Goal: Task Accomplishment & Management: Manage account settings

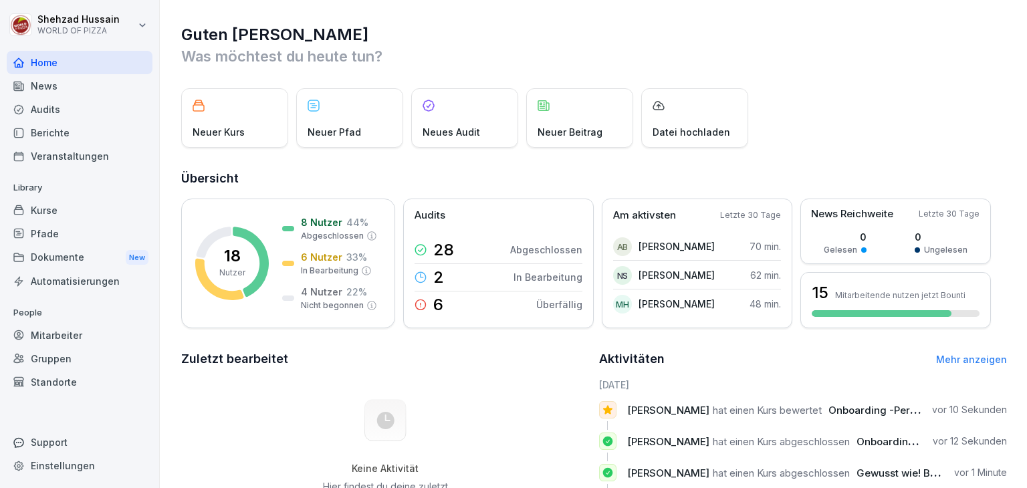
click at [42, 336] on div "Mitarbeiter" at bounding box center [80, 334] width 146 height 23
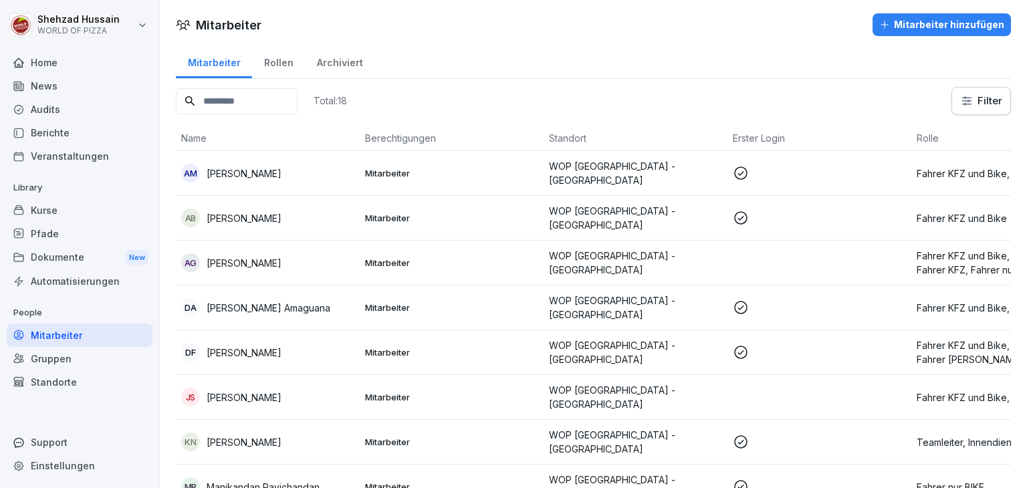
click at [778, 166] on p at bounding box center [819, 173] width 173 height 16
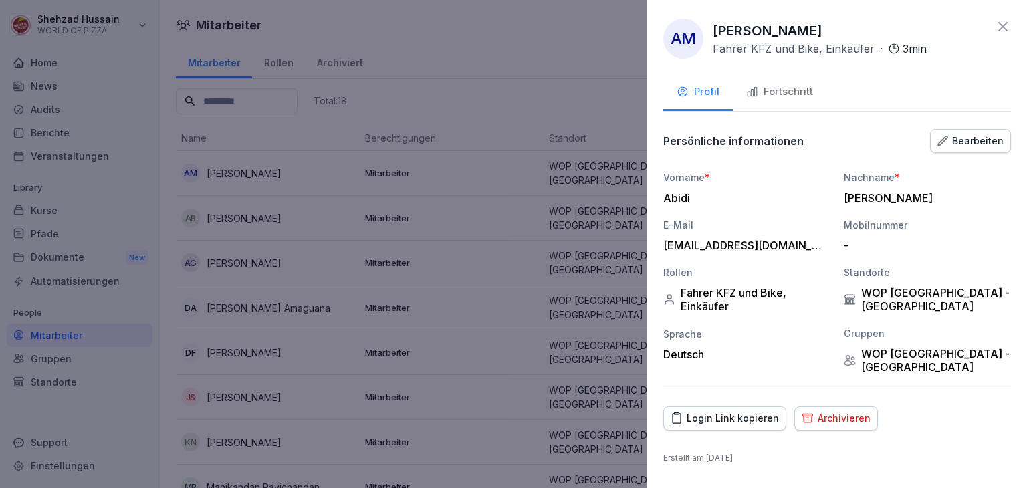
click at [779, 94] on div "Fortschritt" at bounding box center [779, 91] width 67 height 15
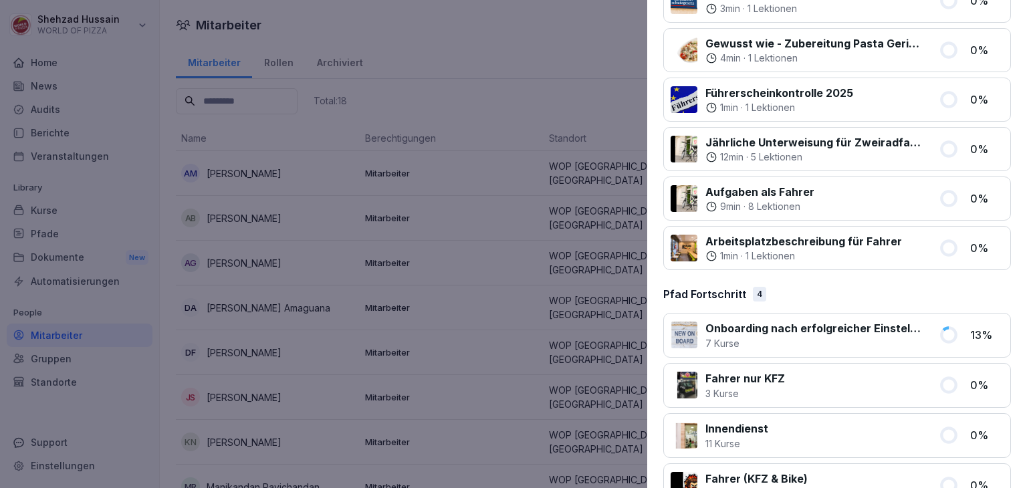
scroll to position [1218, 0]
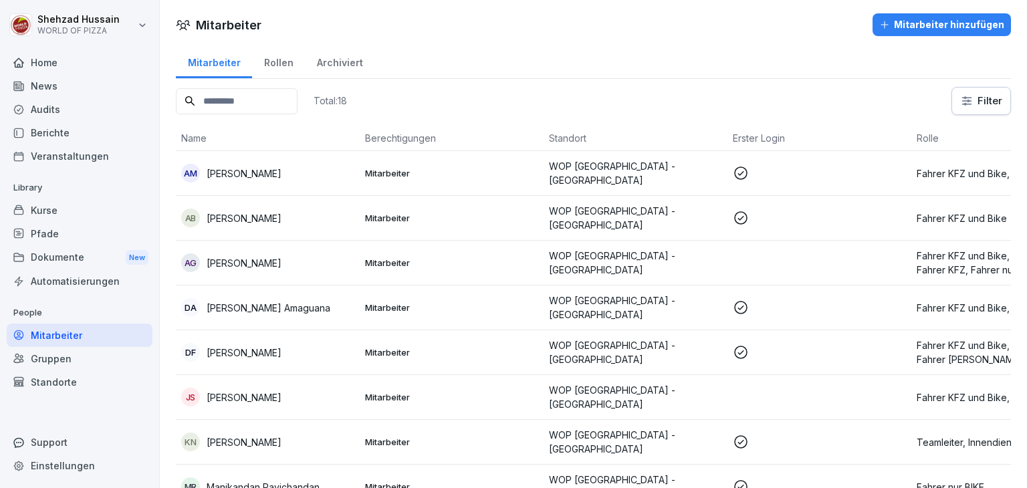
click at [877, 186] on td at bounding box center [819, 173] width 184 height 45
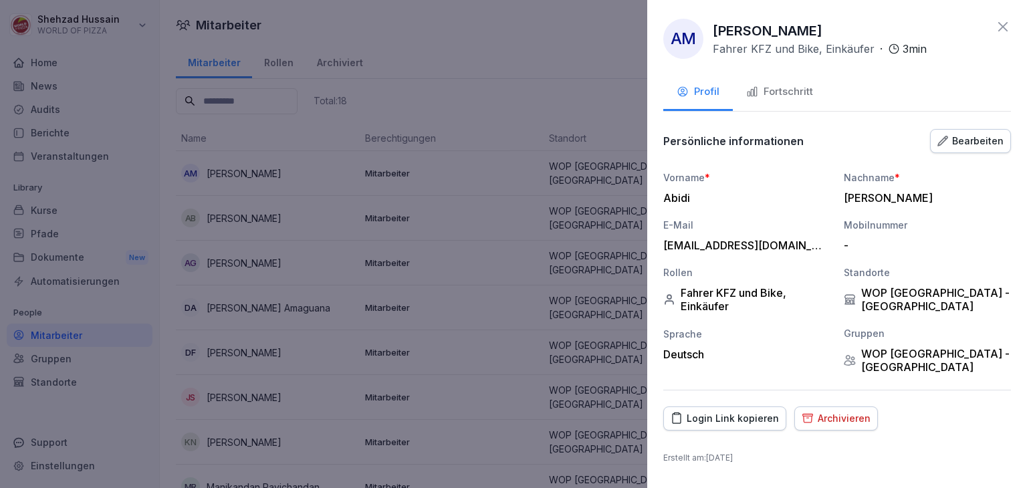
click at [958, 146] on div "Bearbeiten" at bounding box center [970, 141] width 66 height 15
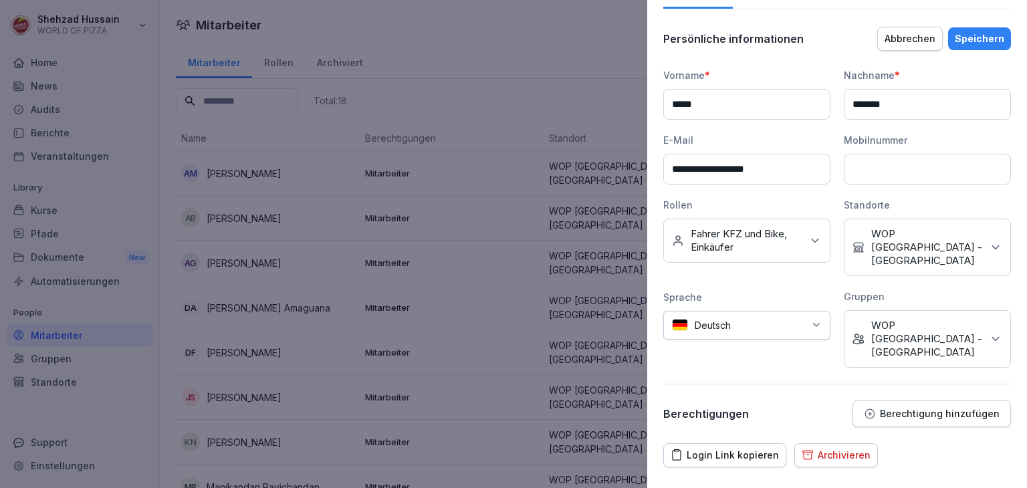
scroll to position [104, 0]
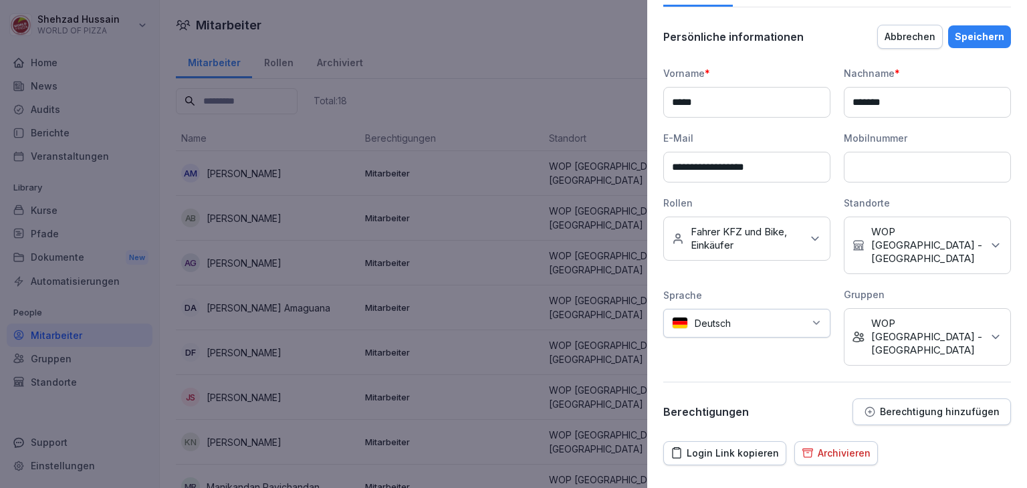
click at [802, 239] on div "Keine Rollen Fahrer KFZ und Bike, Einkäufer" at bounding box center [746, 239] width 167 height 44
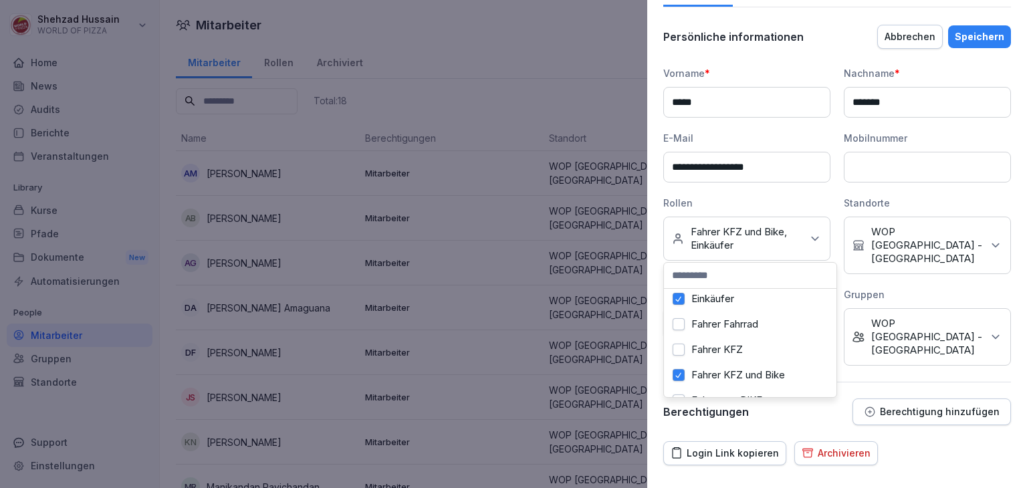
scroll to position [27, 0]
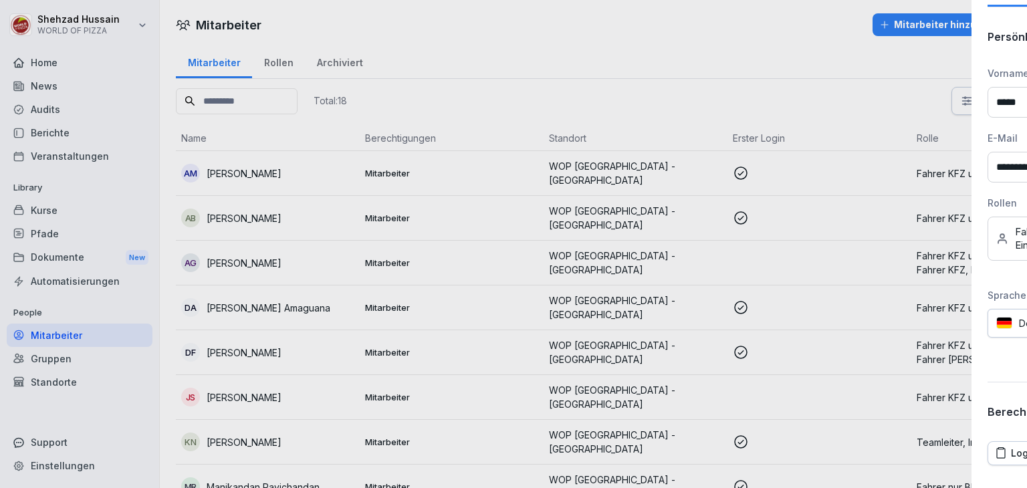
click at [550, 395] on div at bounding box center [513, 244] width 1027 height 488
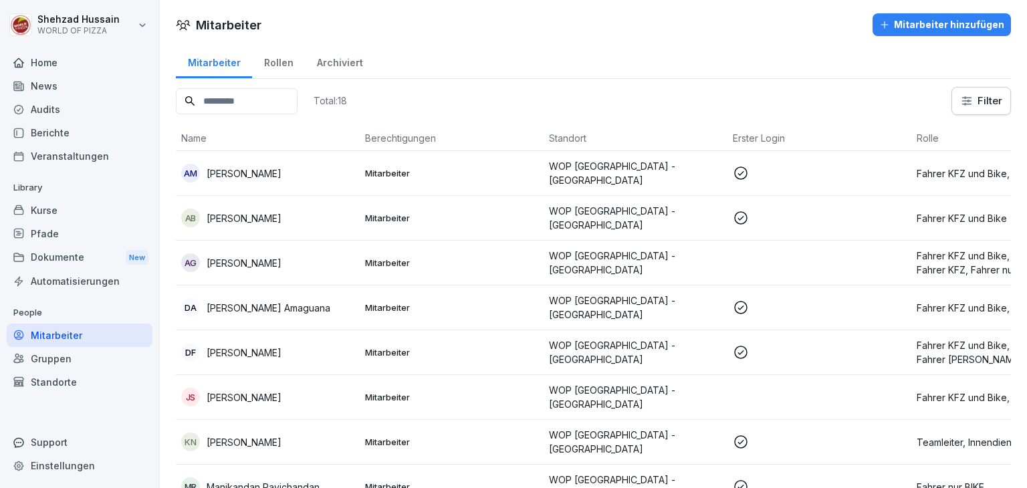
click at [973, 108] on html "[PERSON_NAME] WORLD OF PIZZA Home News Audits Berichte Veranstaltungen Library …" at bounding box center [513, 244] width 1027 height 488
click at [809, 178] on html "[PERSON_NAME] WORLD OF PIZZA Home News Audits Berichte Veranstaltungen Library …" at bounding box center [513, 244] width 1027 height 488
click at [974, 102] on html "[PERSON_NAME] WORLD OF PIZZA Home News Audits Berichte Veranstaltungen Library …" at bounding box center [513, 244] width 1027 height 488
click at [831, 147] on html "[PERSON_NAME] WORLD OF PIZZA Home News Audits Berichte Veranstaltungen Library …" at bounding box center [513, 244] width 1027 height 488
click at [765, 181] on td at bounding box center [819, 173] width 184 height 45
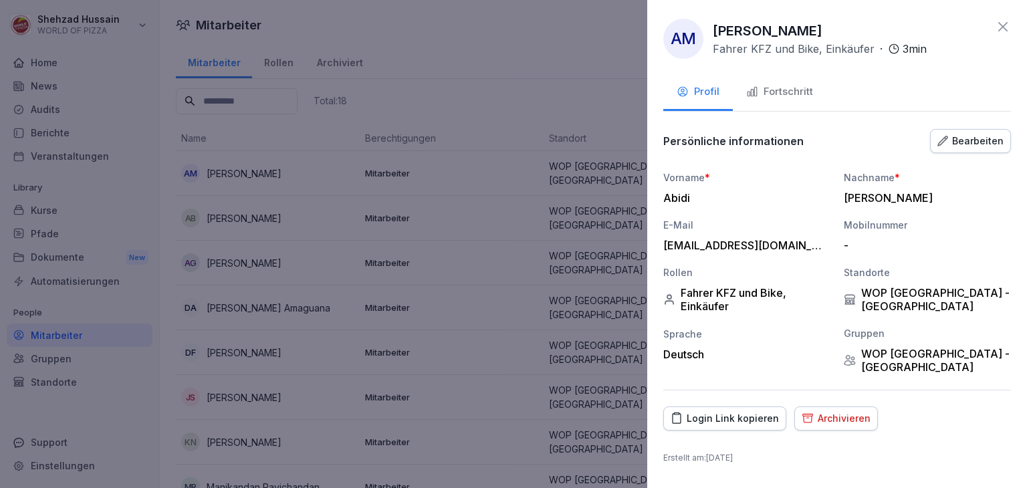
click at [944, 146] on div "Bearbeiten" at bounding box center [970, 141] width 66 height 15
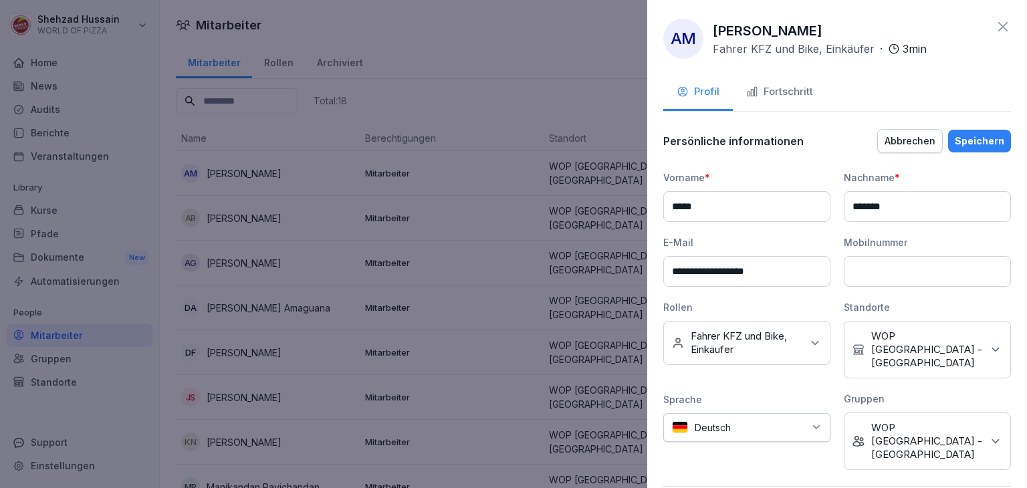
click at [787, 330] on p "Fahrer KFZ und Bike, Einkäufer" at bounding box center [745, 342] width 111 height 27
click at [808, 344] on icon at bounding box center [814, 342] width 13 height 13
click at [724, 251] on label "Einkäufer" at bounding box center [712, 249] width 43 height 12
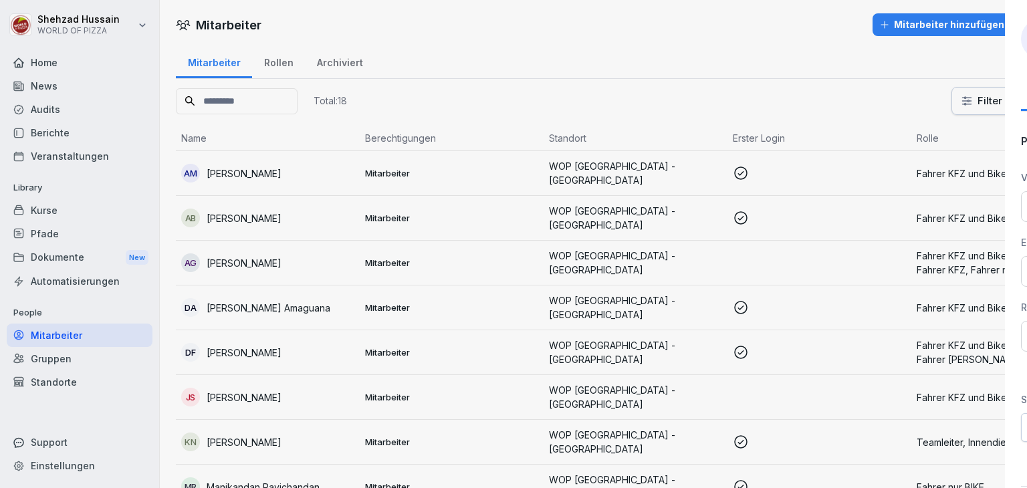
click at [598, 343] on div at bounding box center [513, 244] width 1027 height 488
click at [853, 173] on p at bounding box center [819, 173] width 173 height 16
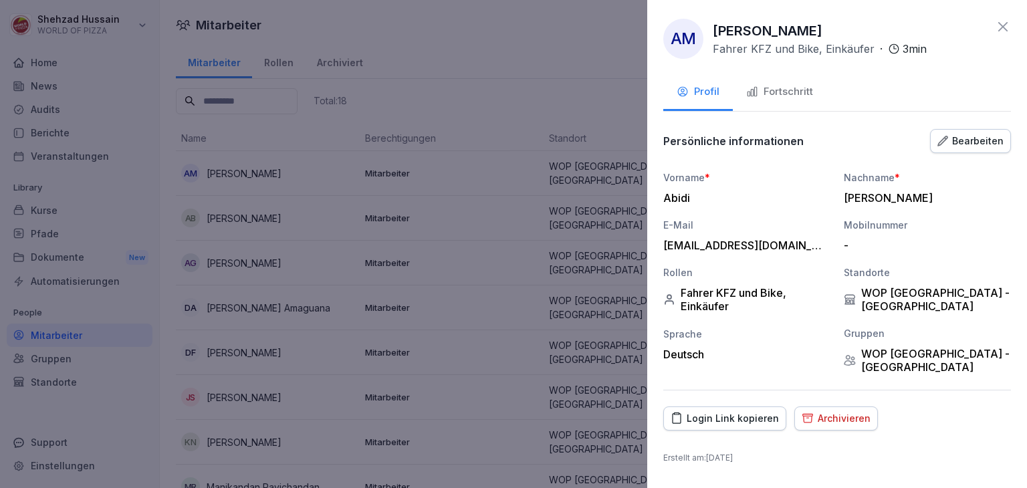
click at [959, 139] on div "Bearbeiten" at bounding box center [970, 141] width 66 height 15
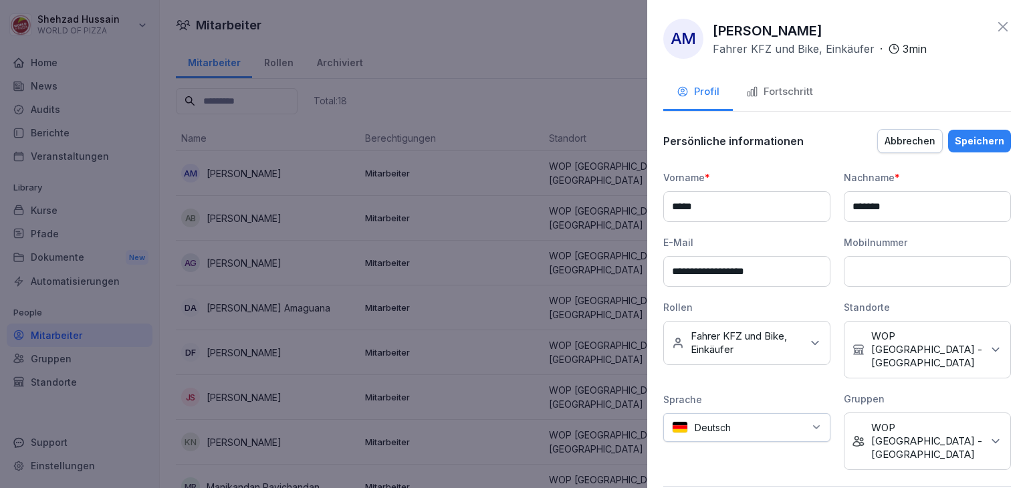
click at [760, 335] on p "Fahrer KFZ und Bike, Einkäufer" at bounding box center [745, 342] width 111 height 27
click at [684, 247] on button "Einkäufer" at bounding box center [678, 249] width 12 height 12
click at [976, 134] on div "Speichern" at bounding box center [978, 141] width 49 height 15
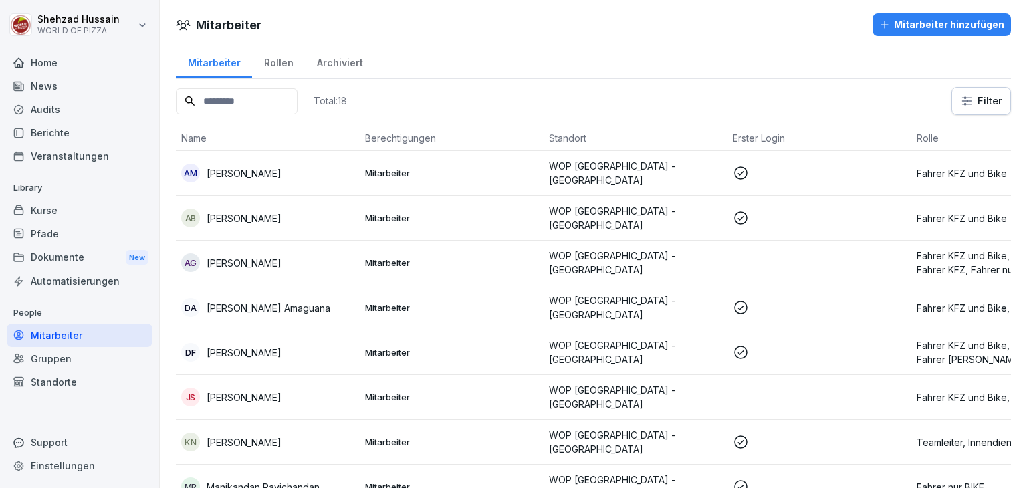
click at [682, 211] on p "WOP [GEOGRAPHIC_DATA] - [GEOGRAPHIC_DATA]" at bounding box center [635, 218] width 173 height 28
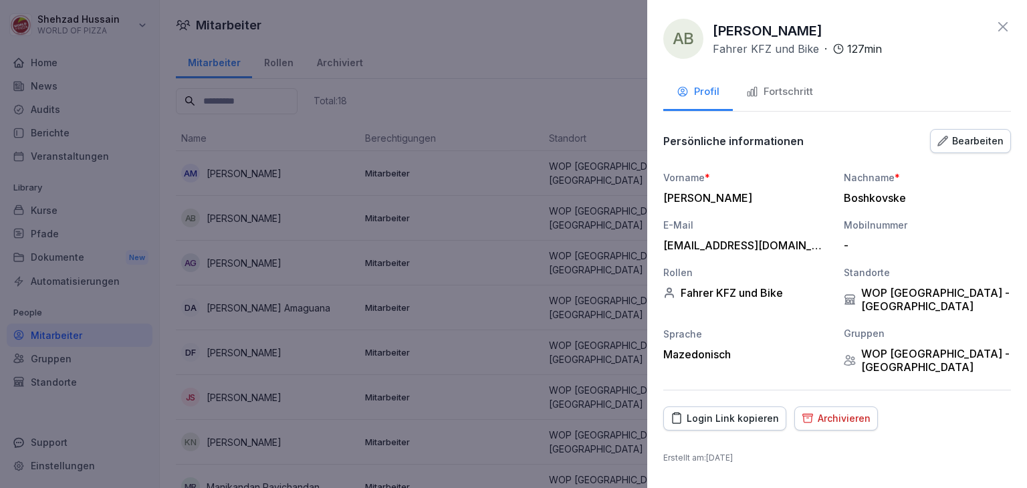
click at [795, 94] on div "Fortschritt" at bounding box center [779, 91] width 67 height 15
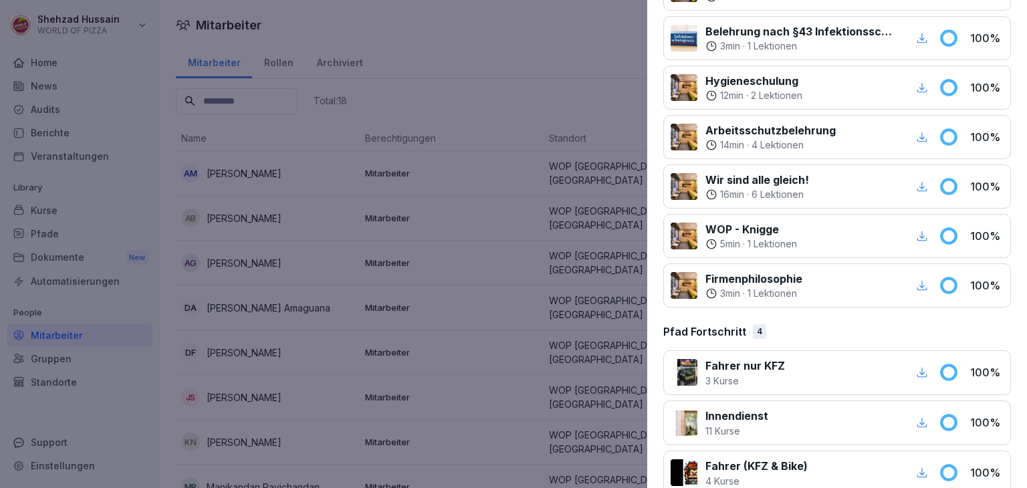
scroll to position [1218, 0]
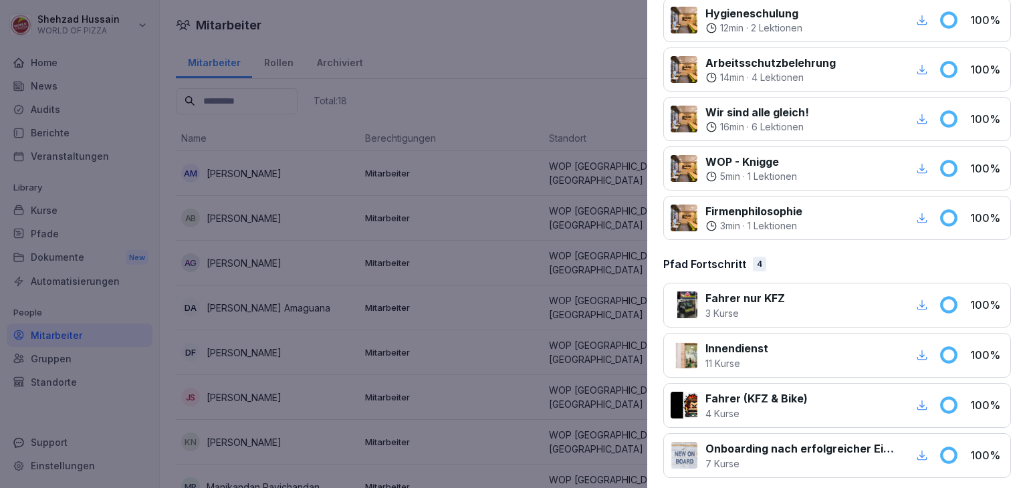
click at [512, 408] on div at bounding box center [513, 244] width 1027 height 488
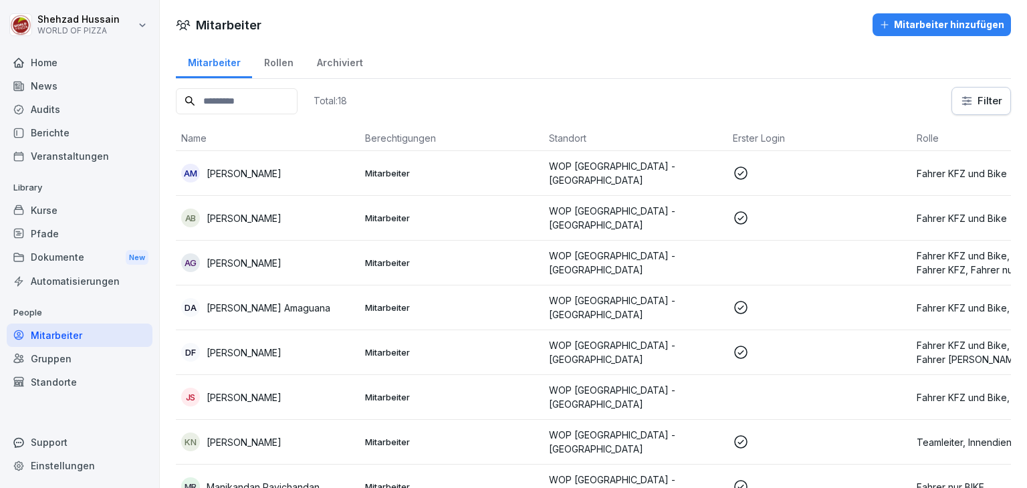
click at [792, 256] on td at bounding box center [819, 263] width 184 height 45
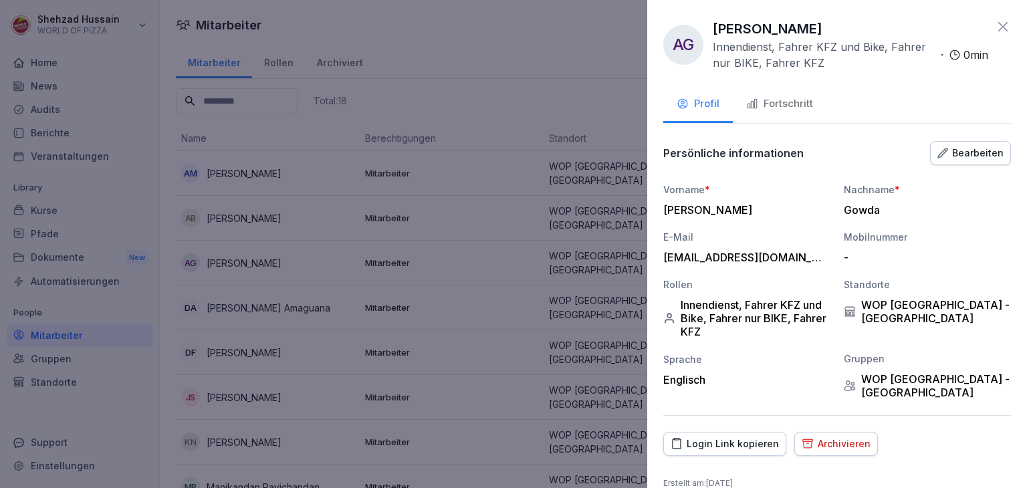
click at [763, 110] on div "Fortschritt" at bounding box center [779, 103] width 67 height 15
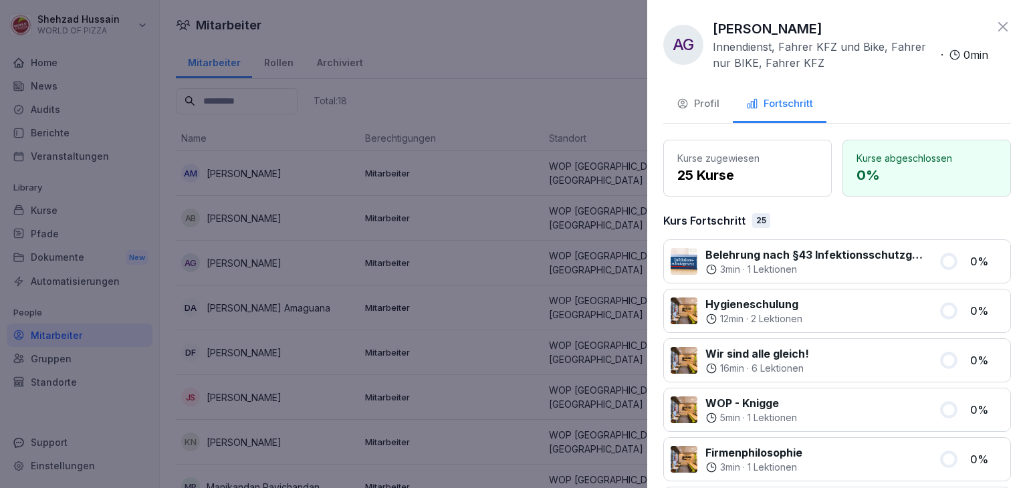
click at [995, 29] on icon at bounding box center [1003, 27] width 16 height 16
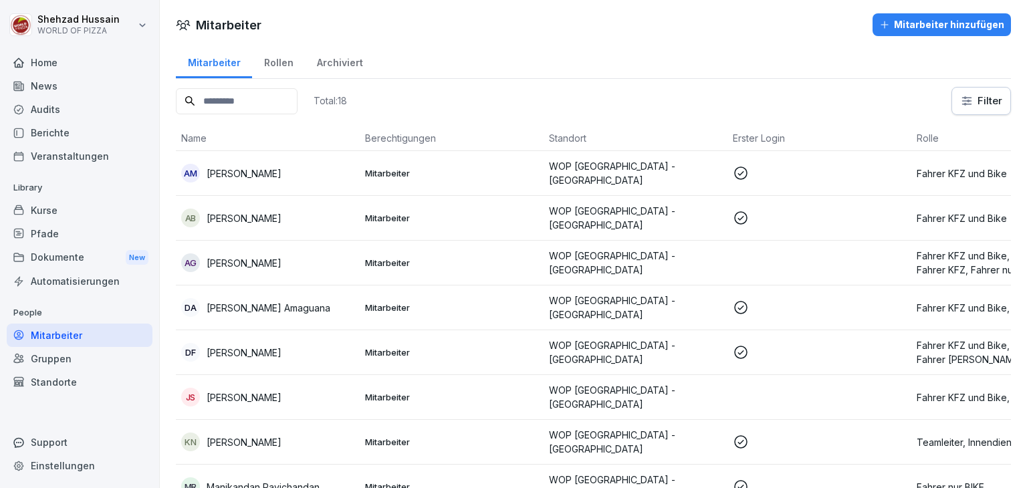
click at [762, 315] on td at bounding box center [819, 307] width 184 height 45
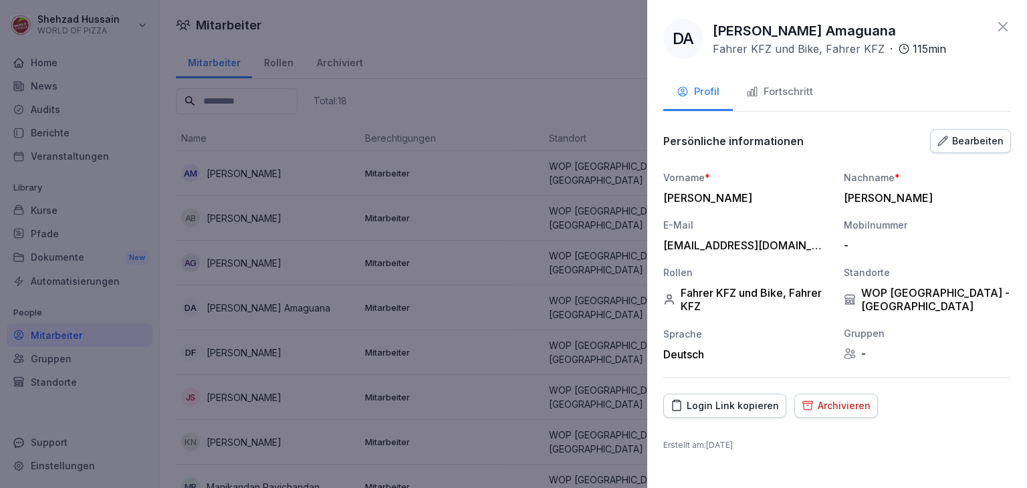
click at [787, 98] on div "Fortschritt" at bounding box center [779, 91] width 67 height 15
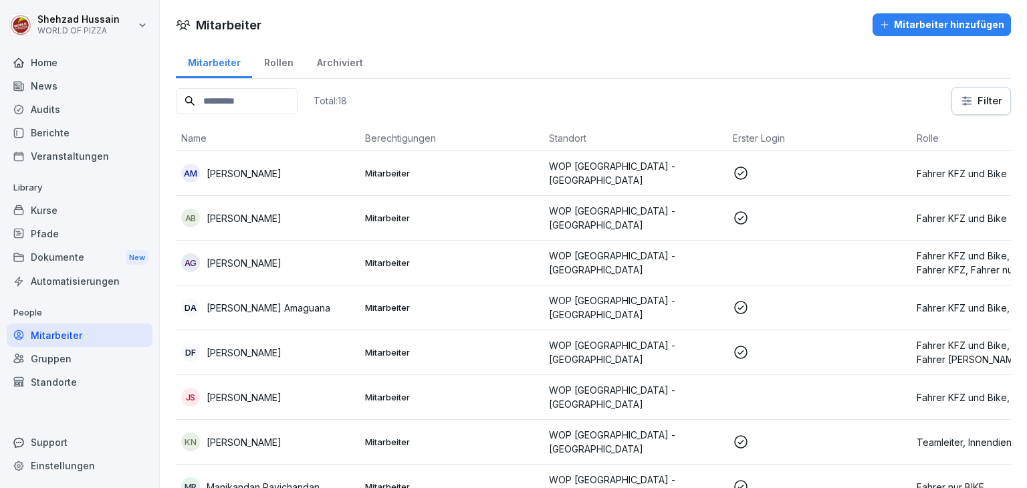
click at [711, 344] on p "WOP [GEOGRAPHIC_DATA] - [GEOGRAPHIC_DATA]" at bounding box center [635, 352] width 173 height 28
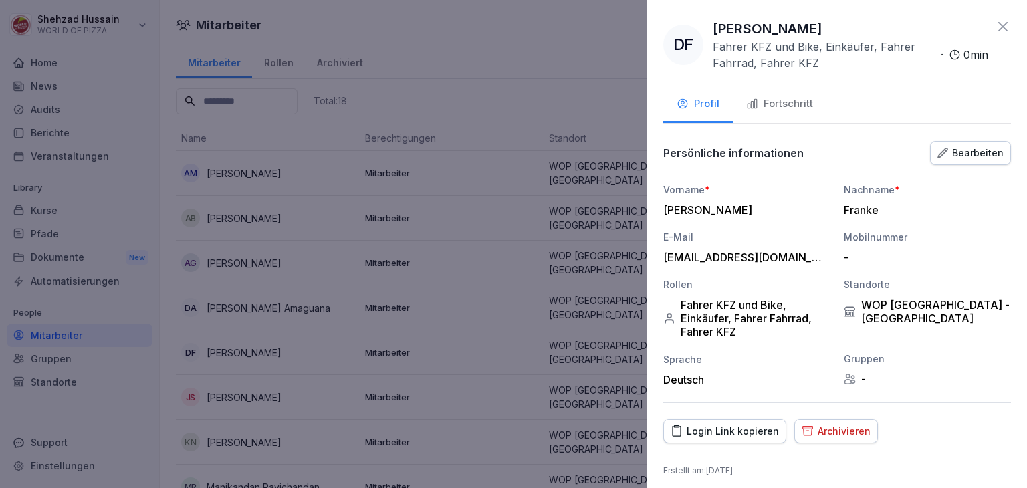
click at [797, 104] on div "Fortschritt" at bounding box center [779, 103] width 67 height 15
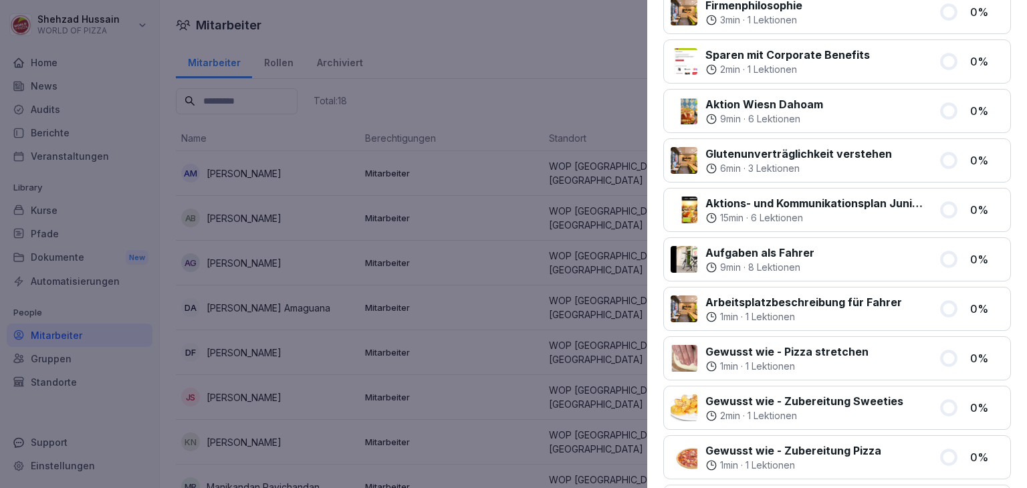
scroll to position [0, 0]
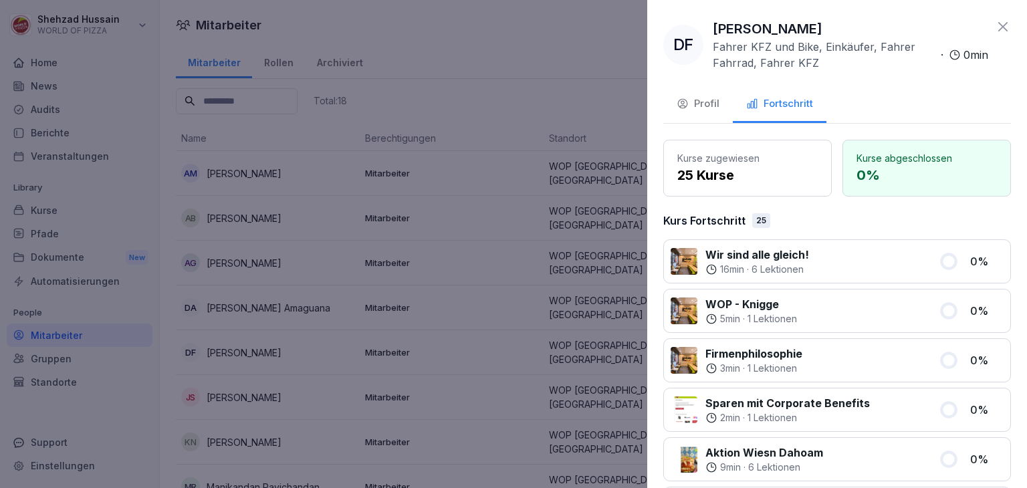
click at [808, 147] on div "Kurse zugewiesen 25 Kurse" at bounding box center [747, 168] width 168 height 57
click at [602, 228] on div at bounding box center [513, 244] width 1027 height 488
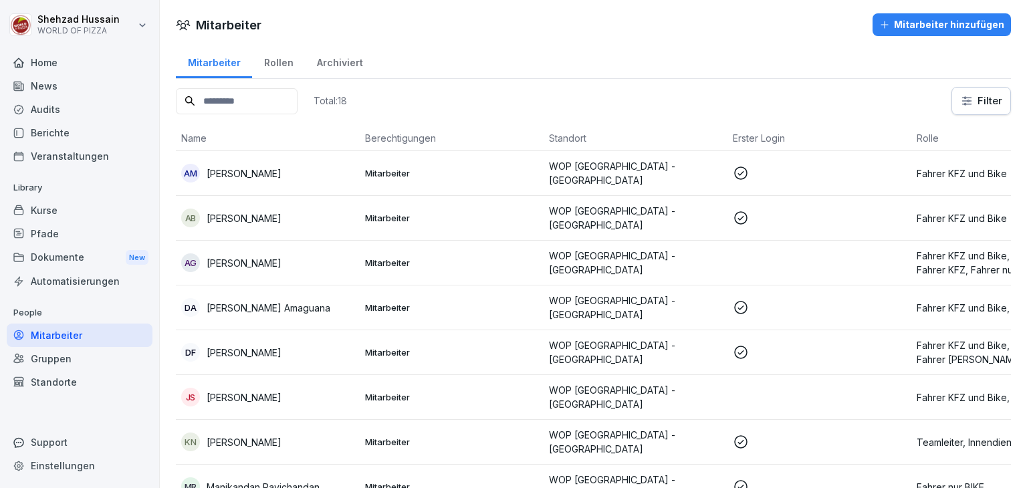
click at [602, 353] on p "WOP [GEOGRAPHIC_DATA] - [GEOGRAPHIC_DATA]" at bounding box center [635, 352] width 173 height 28
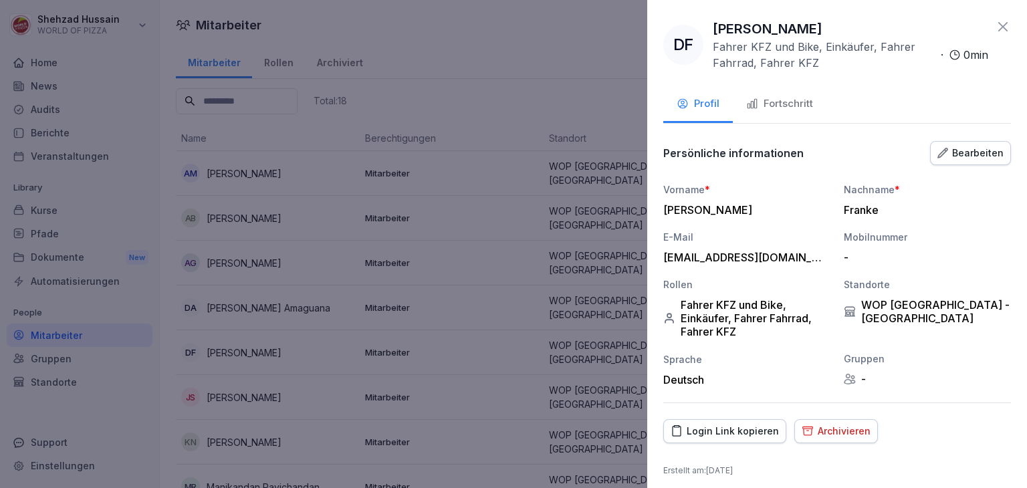
click at [954, 154] on div "Bearbeiten" at bounding box center [970, 153] width 66 height 15
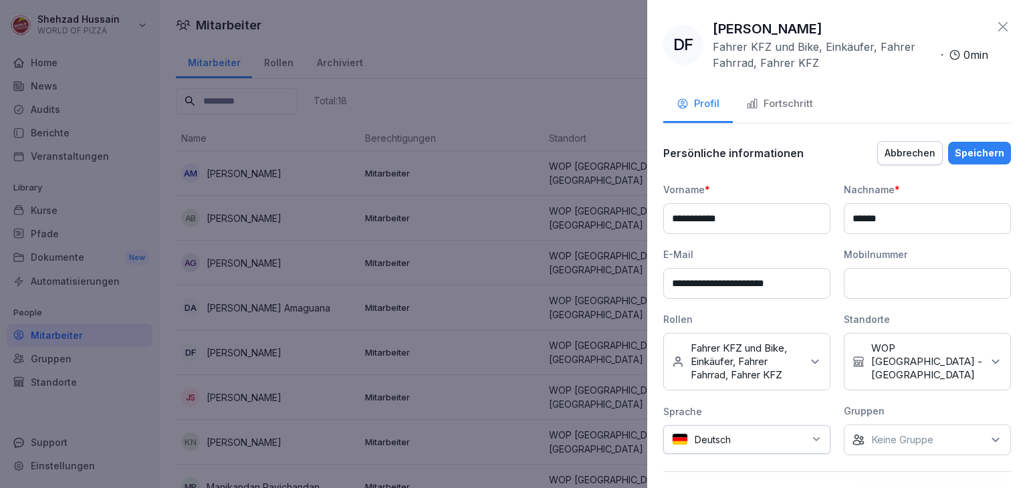
click at [810, 373] on div "Keine Rollen Fahrer KFZ und Bike, Einkäufer, Fahrer Fahrrad, Fahrer KFZ" at bounding box center [746, 361] width 167 height 57
click at [700, 255] on label "Einkäufer" at bounding box center [712, 261] width 43 height 12
click at [965, 152] on div "Speichern" at bounding box center [978, 153] width 49 height 15
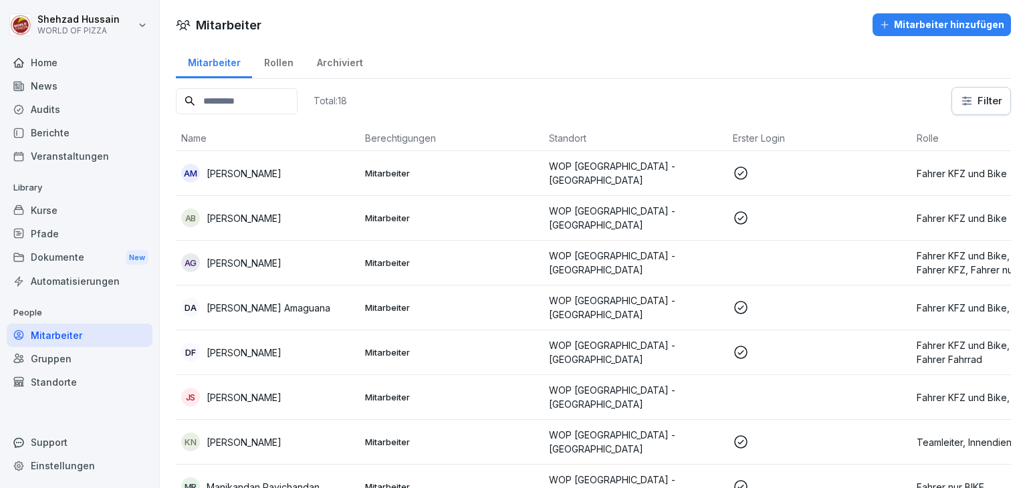
click at [682, 380] on td "WOP [GEOGRAPHIC_DATA] - [GEOGRAPHIC_DATA]" at bounding box center [635, 397] width 184 height 45
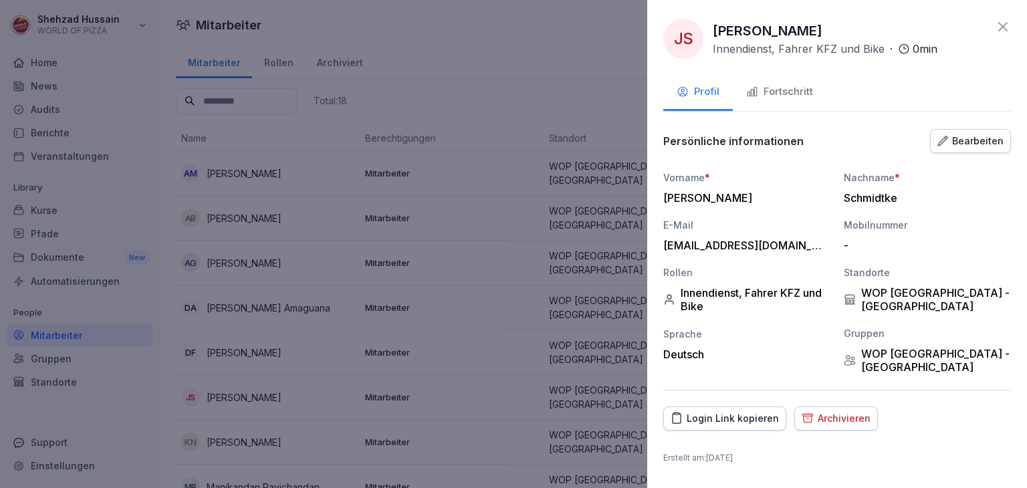
click at [783, 81] on button "Fortschritt" at bounding box center [780, 93] width 94 height 36
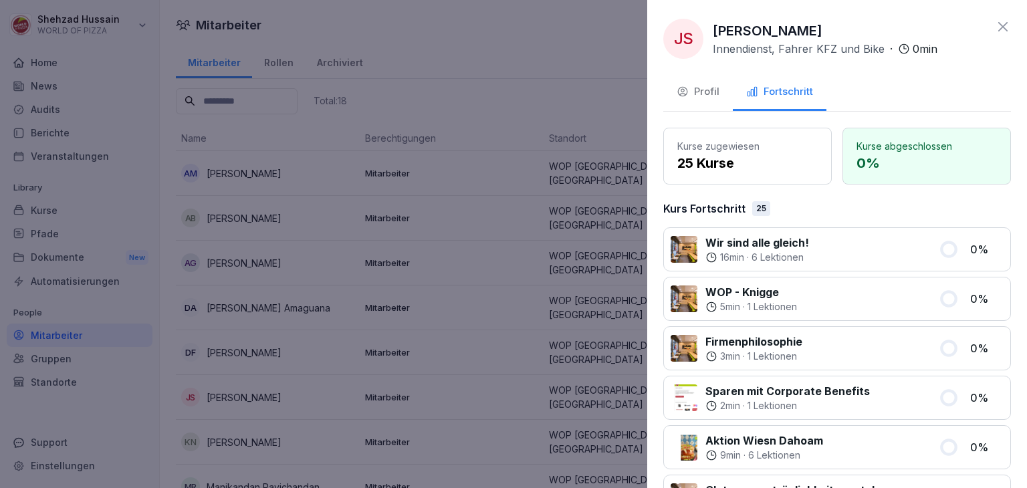
drag, startPoint x: 783, startPoint y: 81, endPoint x: 794, endPoint y: 120, distance: 40.2
click at [794, 120] on div "JS [PERSON_NAME] Innendienst, Fahrer KFZ und Bike · 0 min Profil Fortschritt Ku…" at bounding box center [837, 244] width 380 height 488
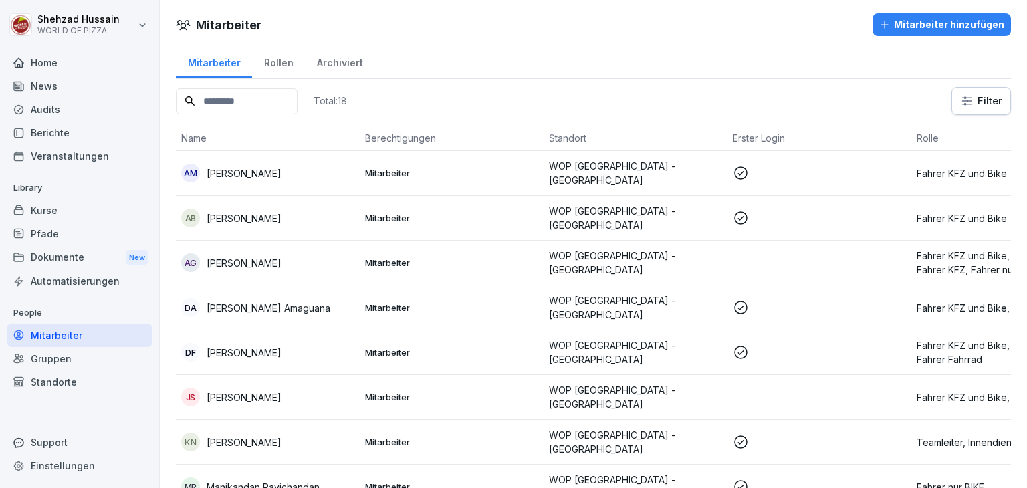
click at [676, 454] on td "WOP [GEOGRAPHIC_DATA] - [GEOGRAPHIC_DATA]" at bounding box center [635, 442] width 184 height 45
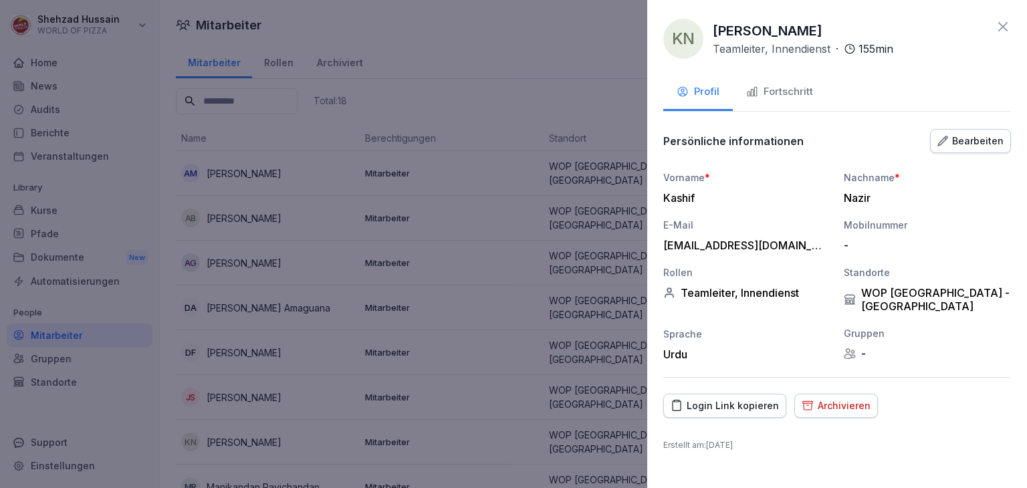
click at [789, 94] on div "Fortschritt" at bounding box center [779, 91] width 67 height 15
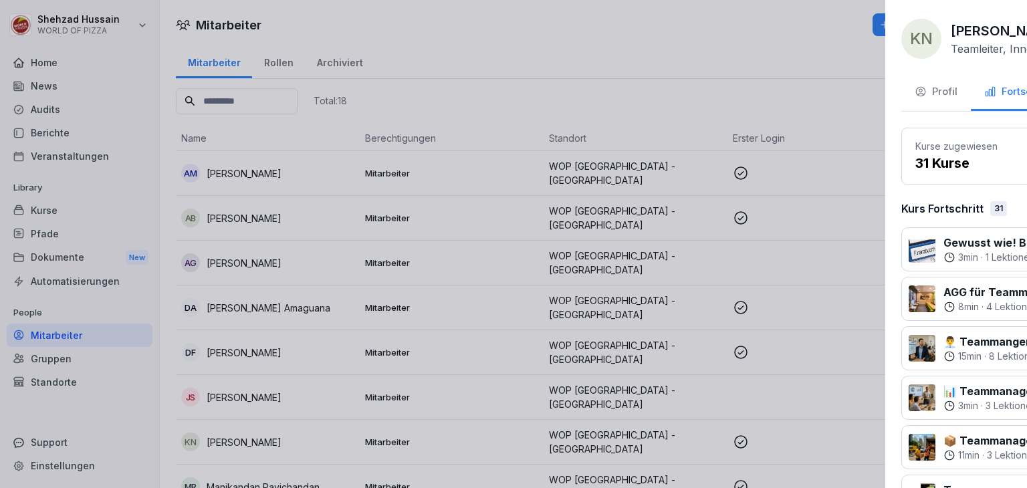
click at [568, 257] on div at bounding box center [513, 244] width 1027 height 488
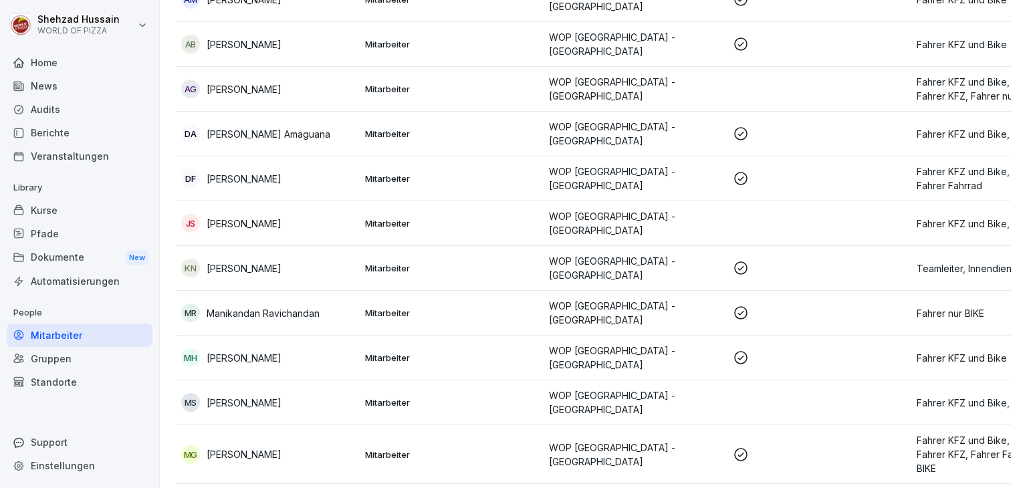
scroll to position [187, 0]
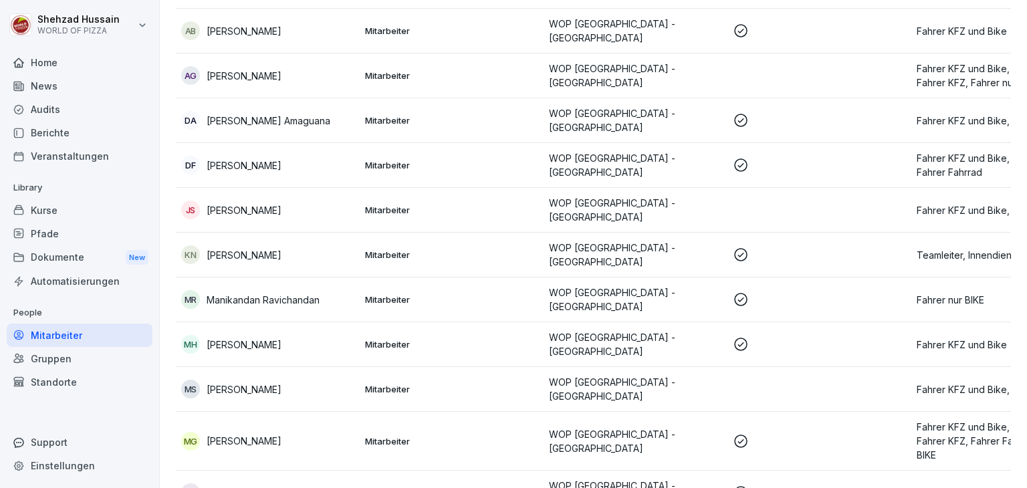
click at [817, 295] on p at bounding box center [819, 299] width 173 height 16
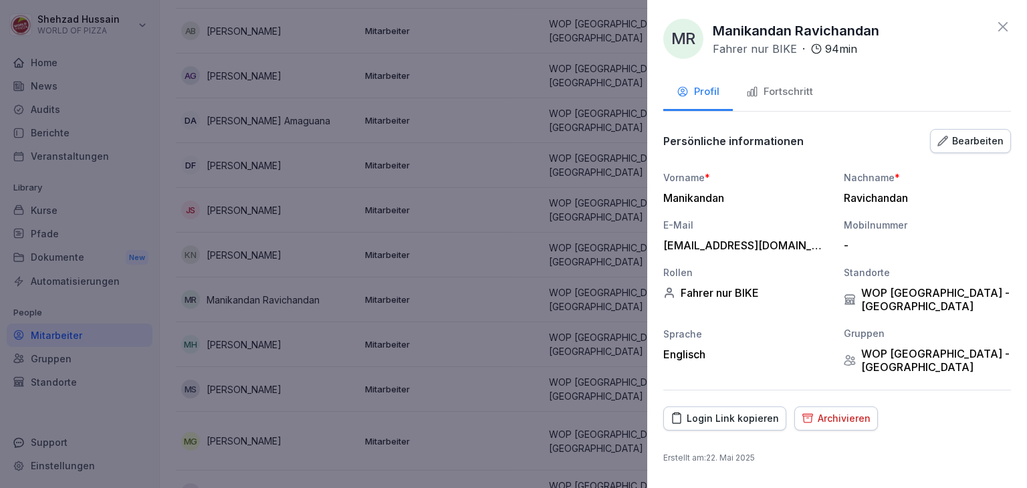
click at [779, 85] on div "Fortschritt" at bounding box center [779, 91] width 67 height 15
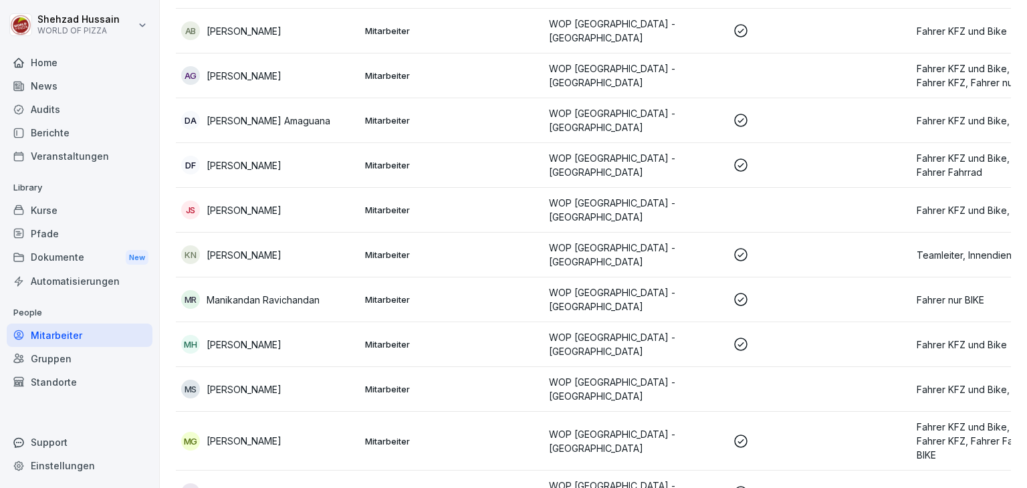
click at [553, 322] on td "WOP [GEOGRAPHIC_DATA] - [GEOGRAPHIC_DATA]" at bounding box center [635, 344] width 184 height 45
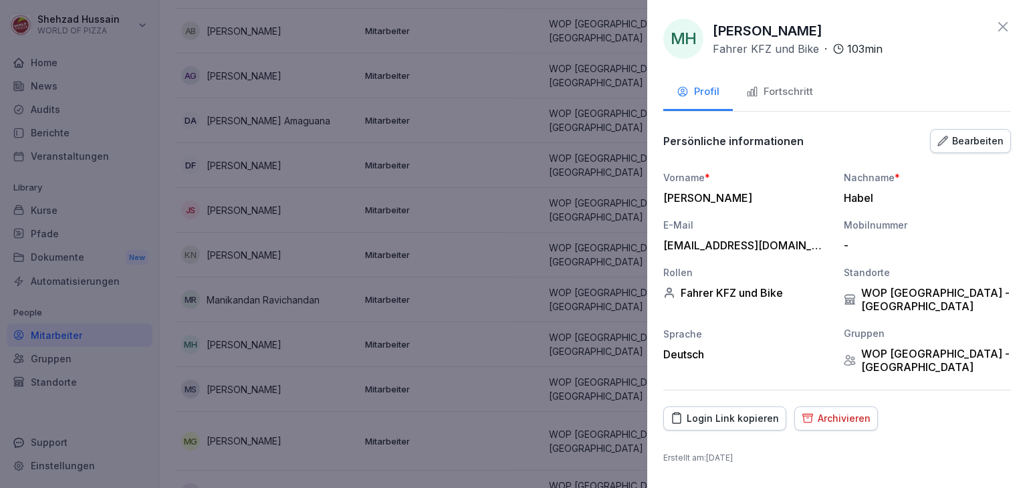
click at [795, 80] on button "Fortschritt" at bounding box center [780, 93] width 94 height 36
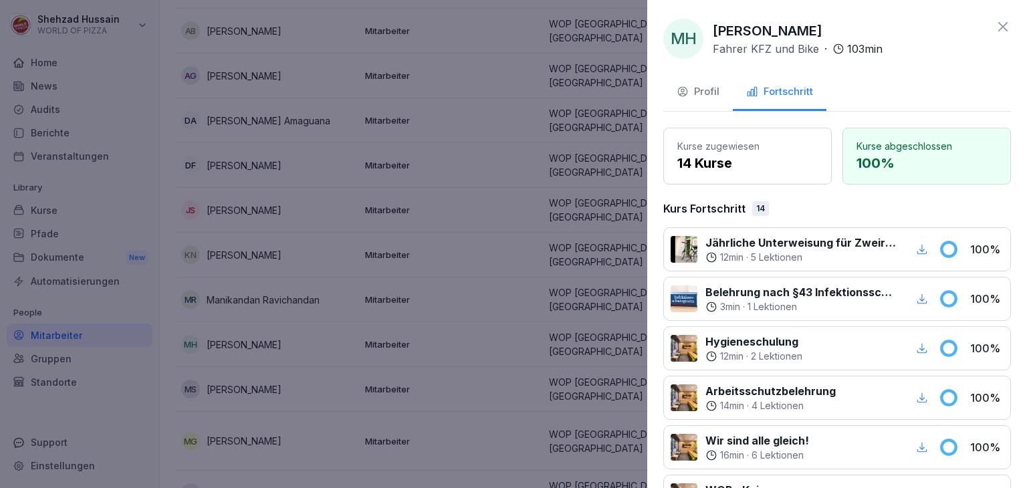
click at [455, 313] on div at bounding box center [513, 244] width 1027 height 488
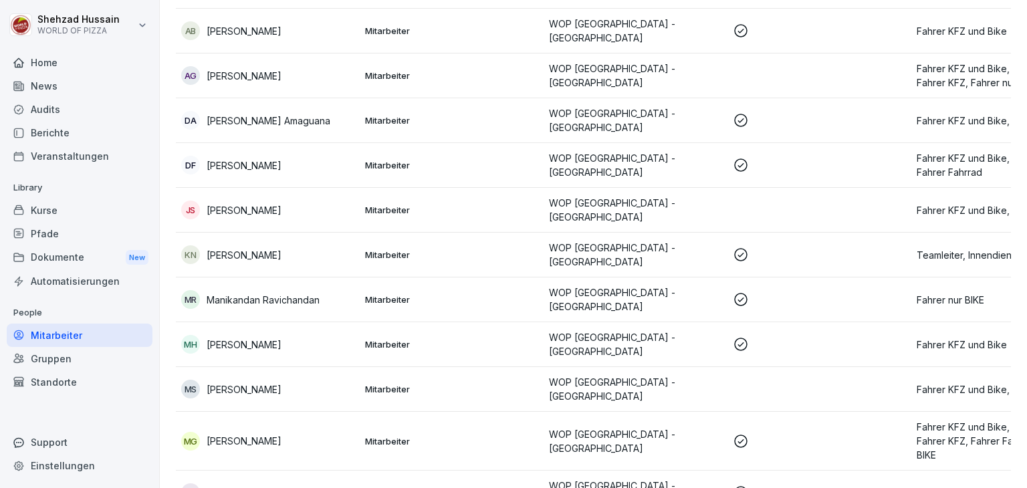
click at [583, 375] on p "WOP [GEOGRAPHIC_DATA] - [GEOGRAPHIC_DATA]" at bounding box center [635, 389] width 173 height 28
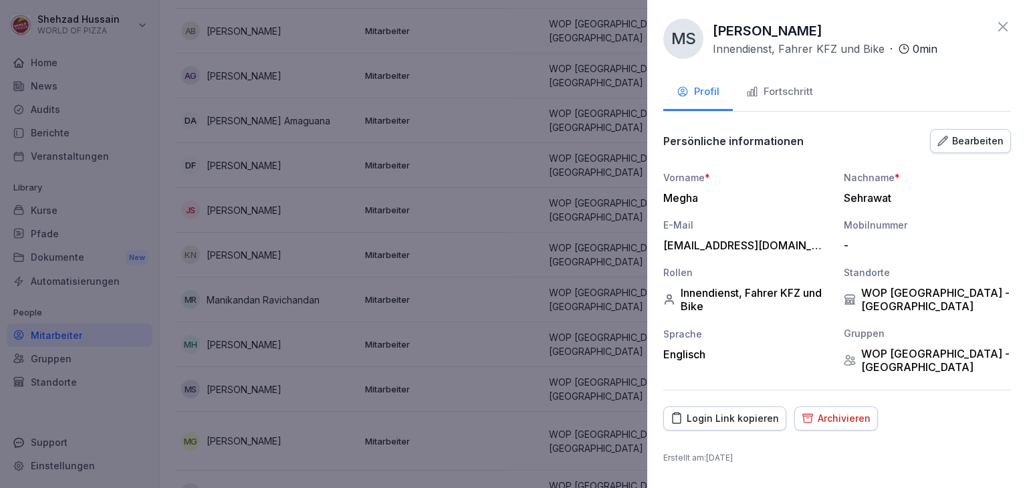
click at [789, 92] on div "Fortschritt" at bounding box center [779, 91] width 67 height 15
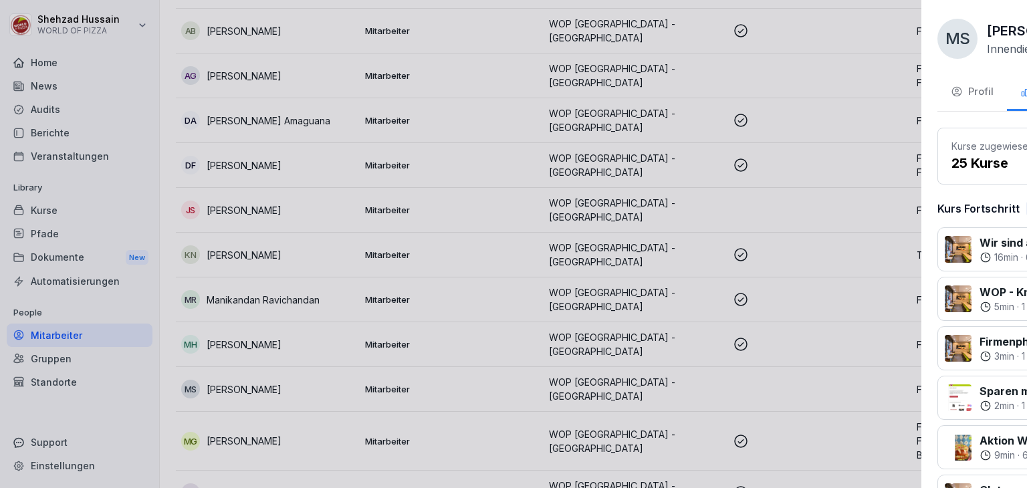
click at [438, 299] on div at bounding box center [513, 244] width 1027 height 488
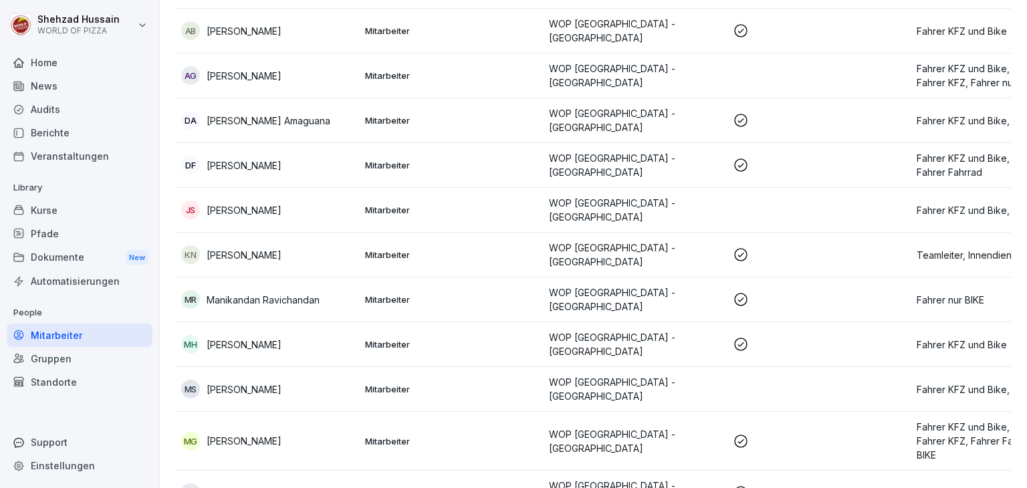
click at [696, 412] on td "WOP [GEOGRAPHIC_DATA] - [GEOGRAPHIC_DATA]" at bounding box center [635, 441] width 184 height 59
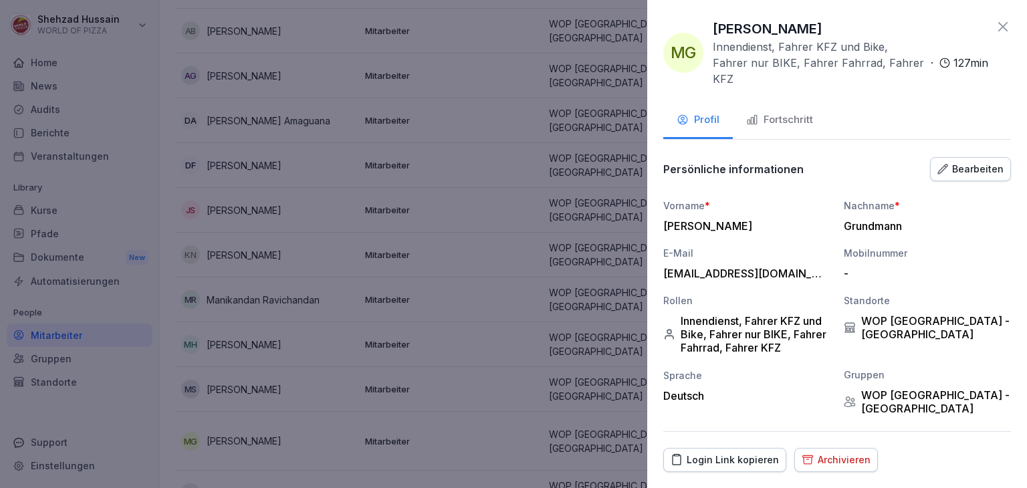
click at [777, 112] on div "Fortschritt" at bounding box center [779, 119] width 67 height 15
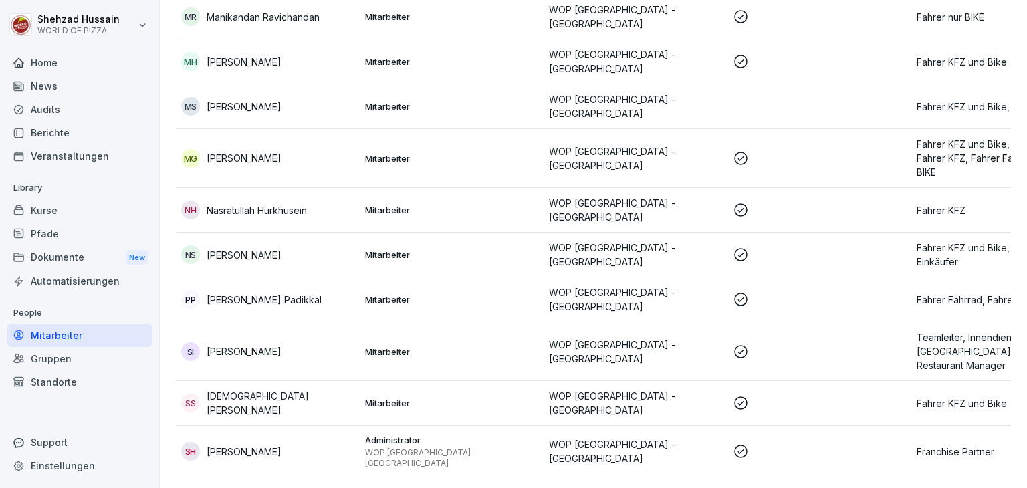
scroll to position [489, 0]
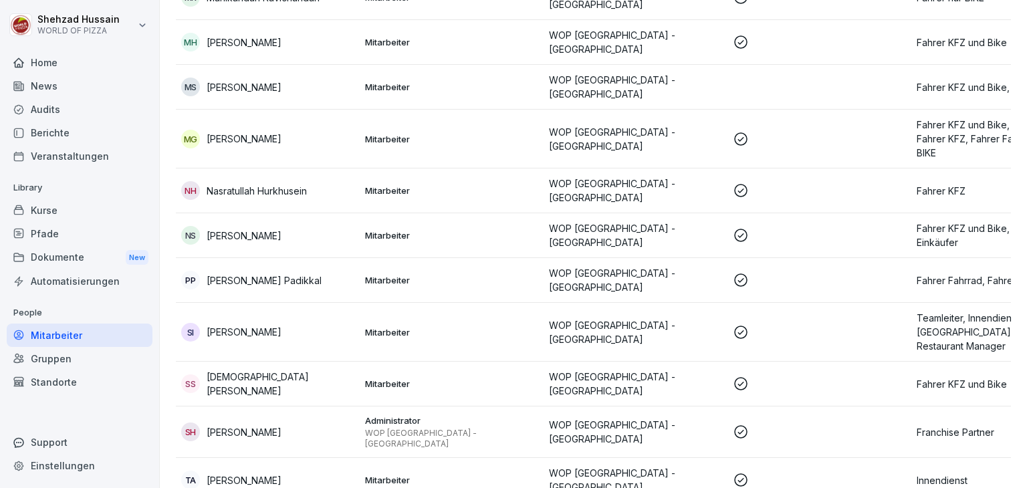
click at [754, 472] on p at bounding box center [819, 480] width 173 height 16
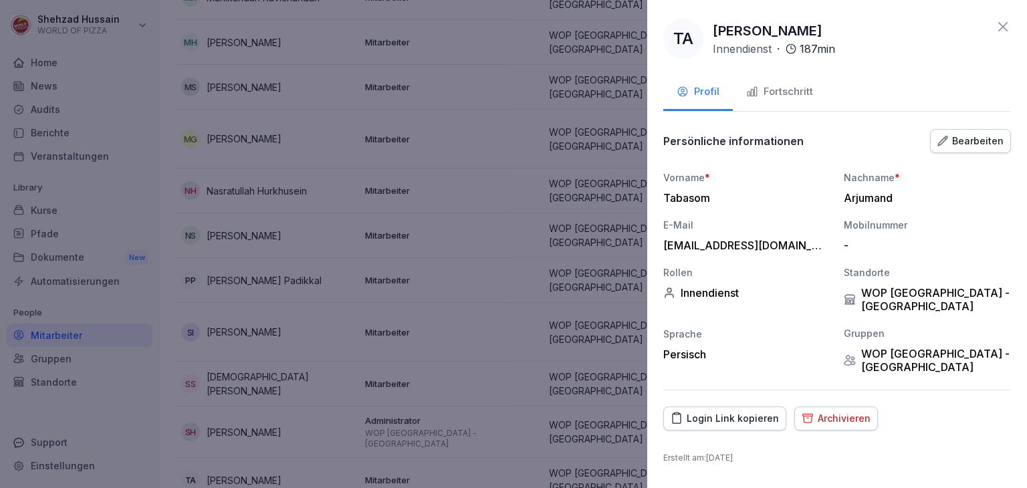
click at [779, 89] on div "Fortschritt" at bounding box center [779, 91] width 67 height 15
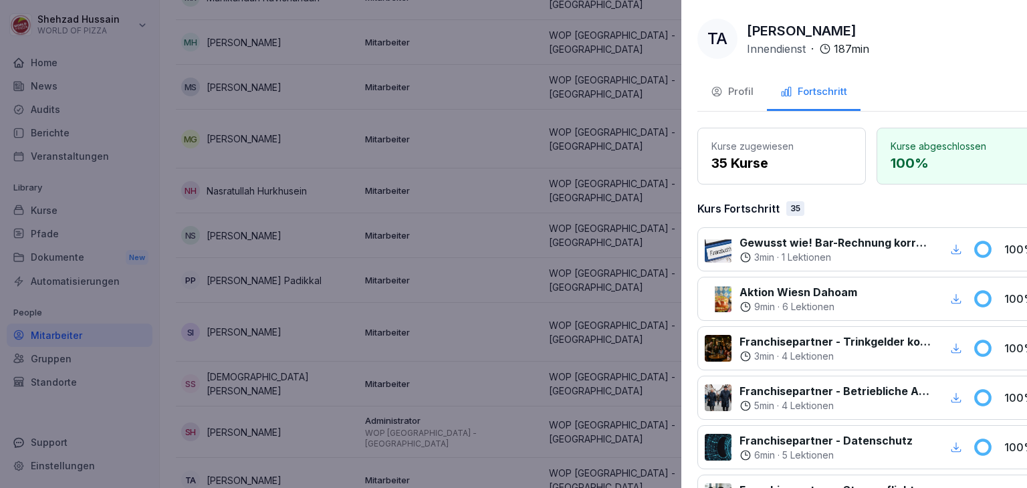
click at [543, 245] on div at bounding box center [513, 244] width 1027 height 488
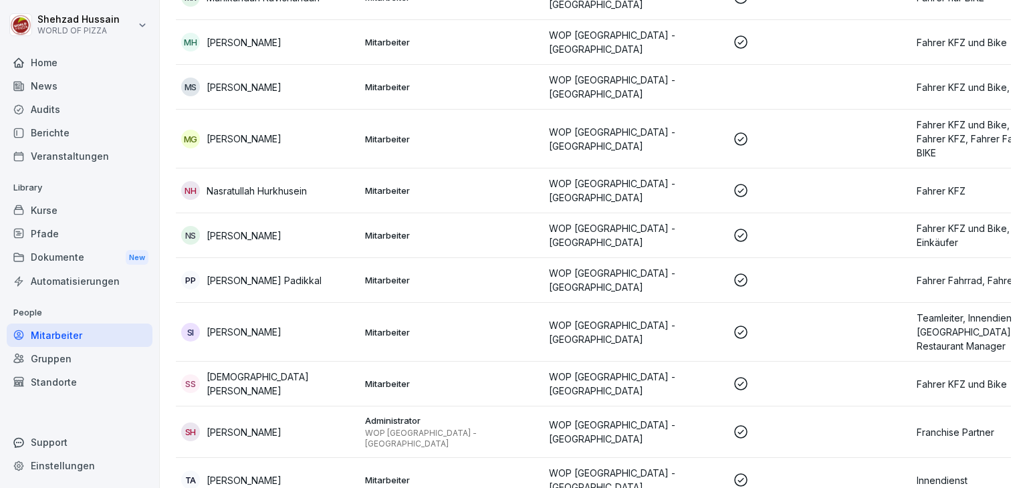
click at [777, 424] on p at bounding box center [819, 432] width 173 height 16
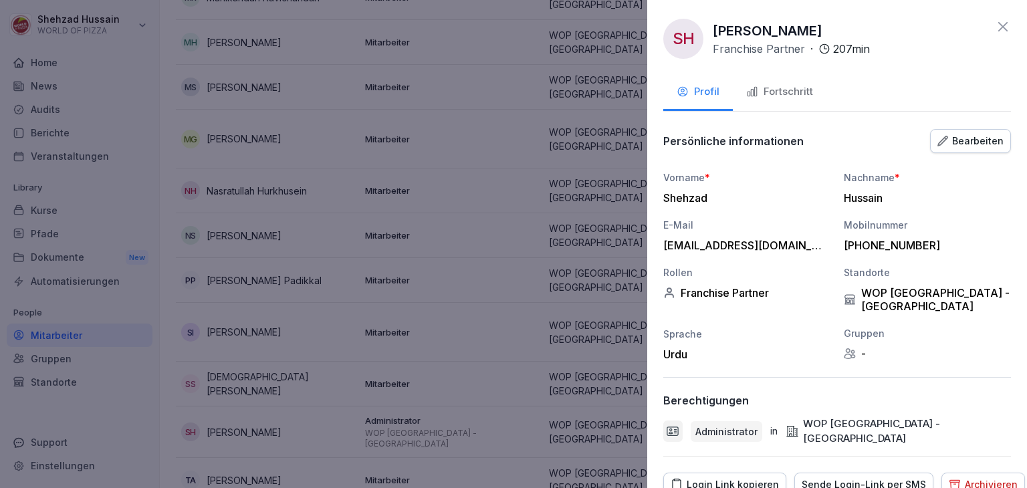
click at [779, 102] on button "Fortschritt" at bounding box center [780, 93] width 94 height 36
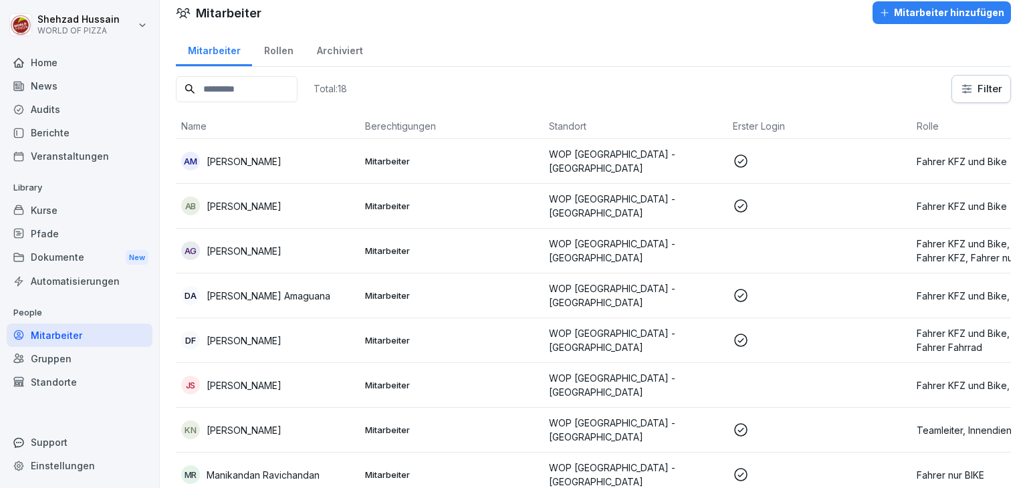
scroll to position [10, 0]
